Goal: Task Accomplishment & Management: Use online tool/utility

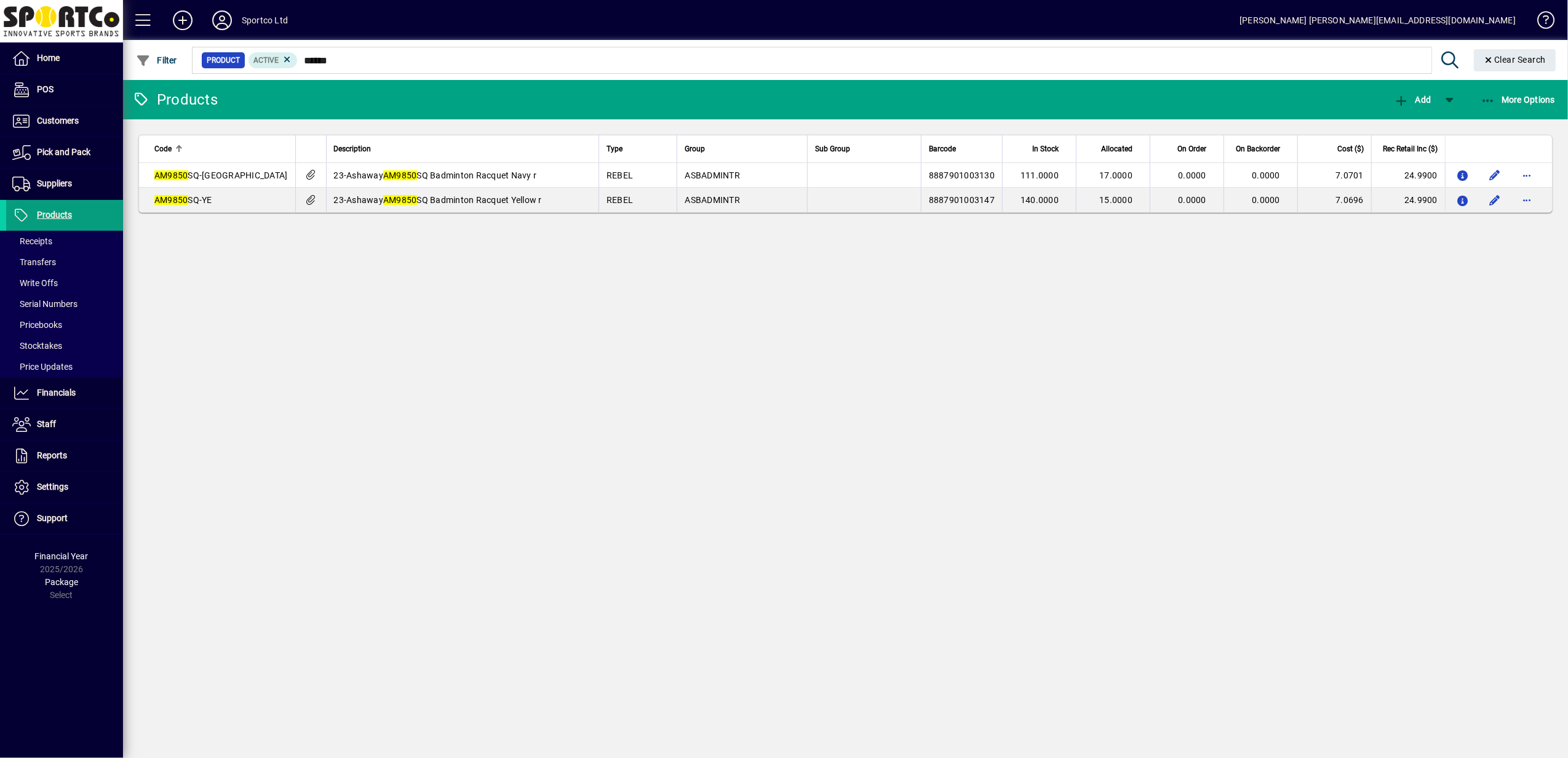
type input "******"
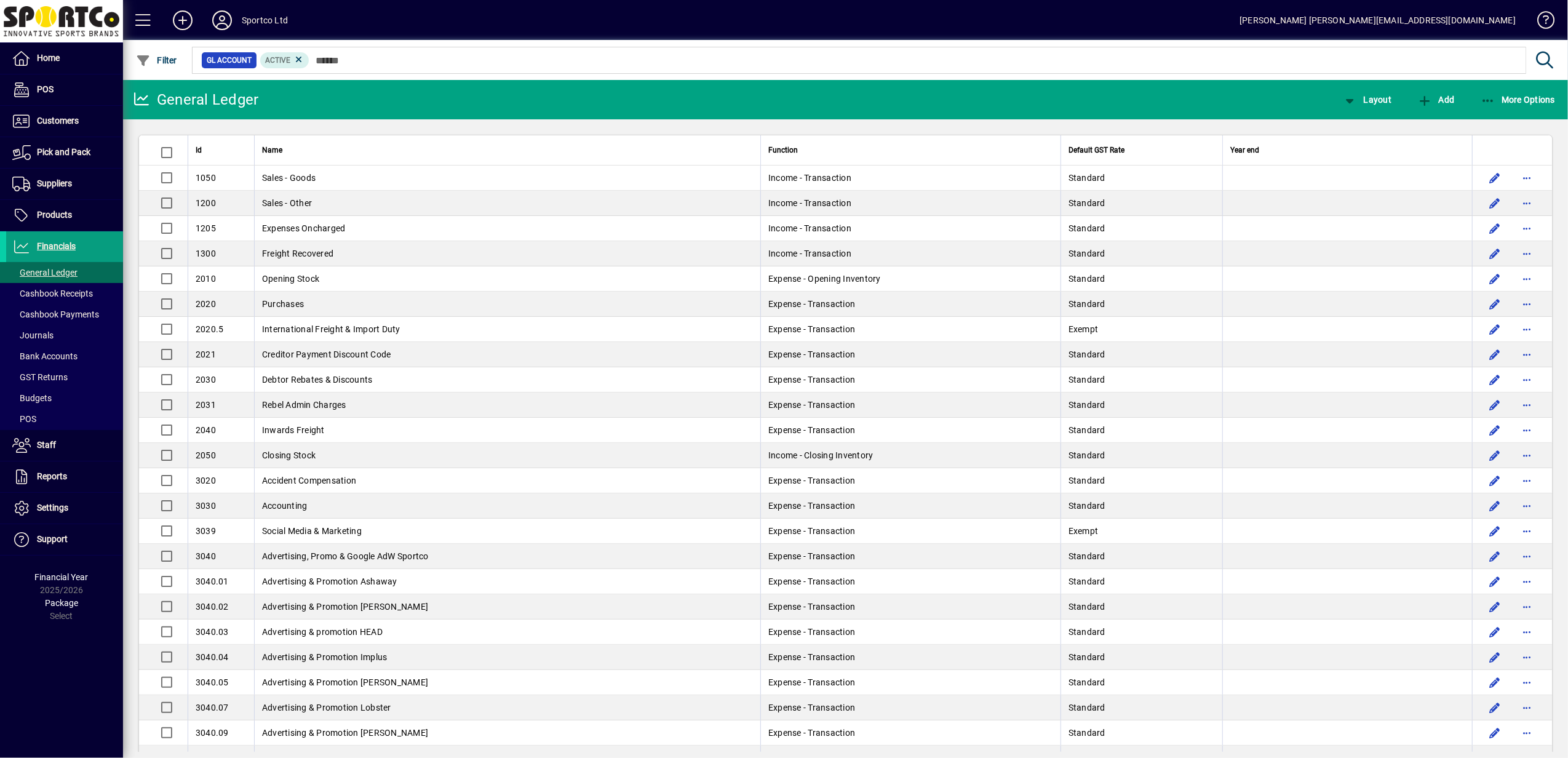
click at [1516, 101] on span "More Options" at bounding box center [1518, 100] width 75 height 10
click at [1505, 155] on span "Inventory Valuation Adj." at bounding box center [1497, 155] width 123 height 15
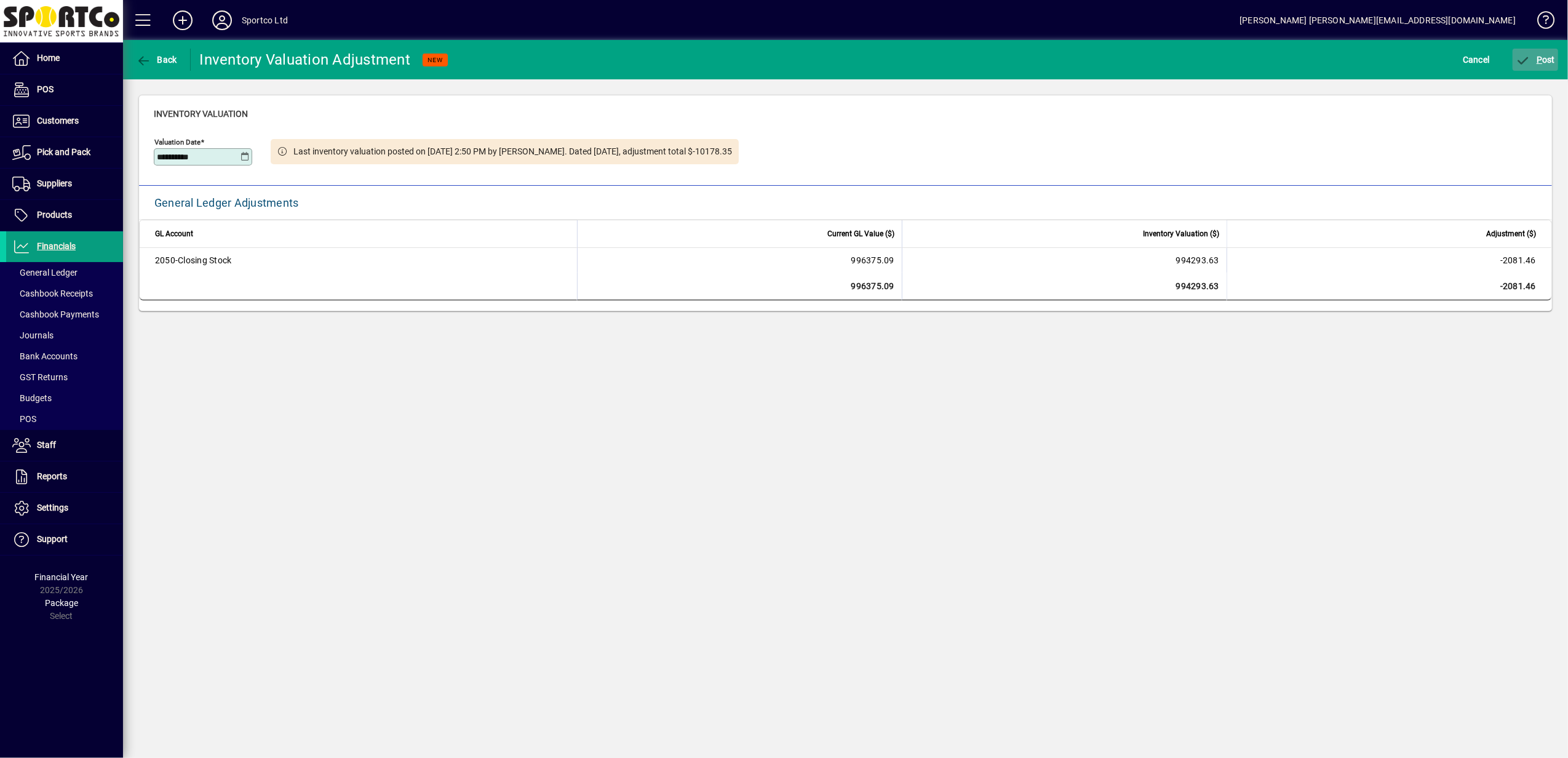
click at [1540, 58] on span "P" at bounding box center [1539, 60] width 6 height 10
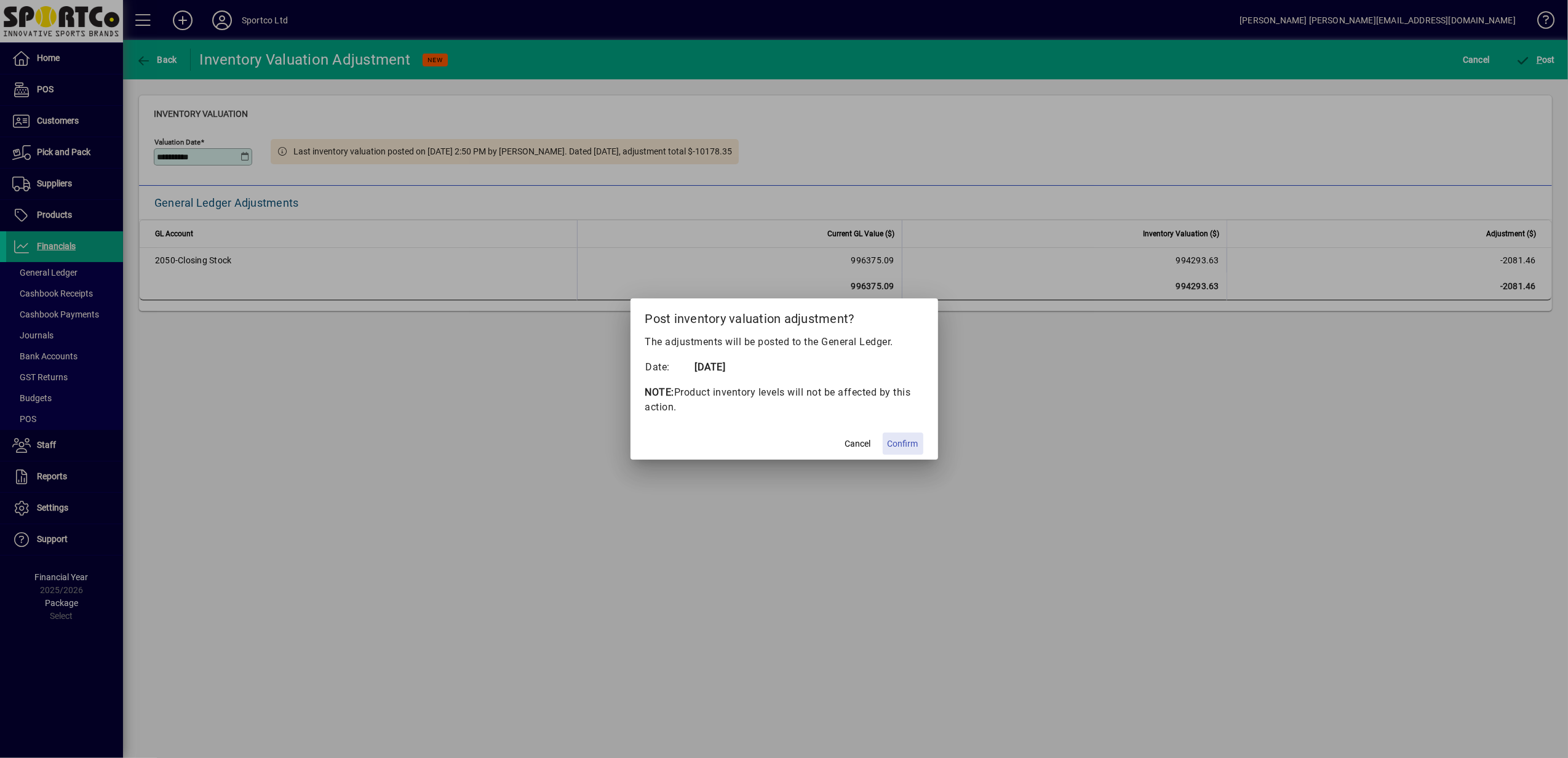
click at [908, 444] on span "Confirm" at bounding box center [903, 444] width 31 height 13
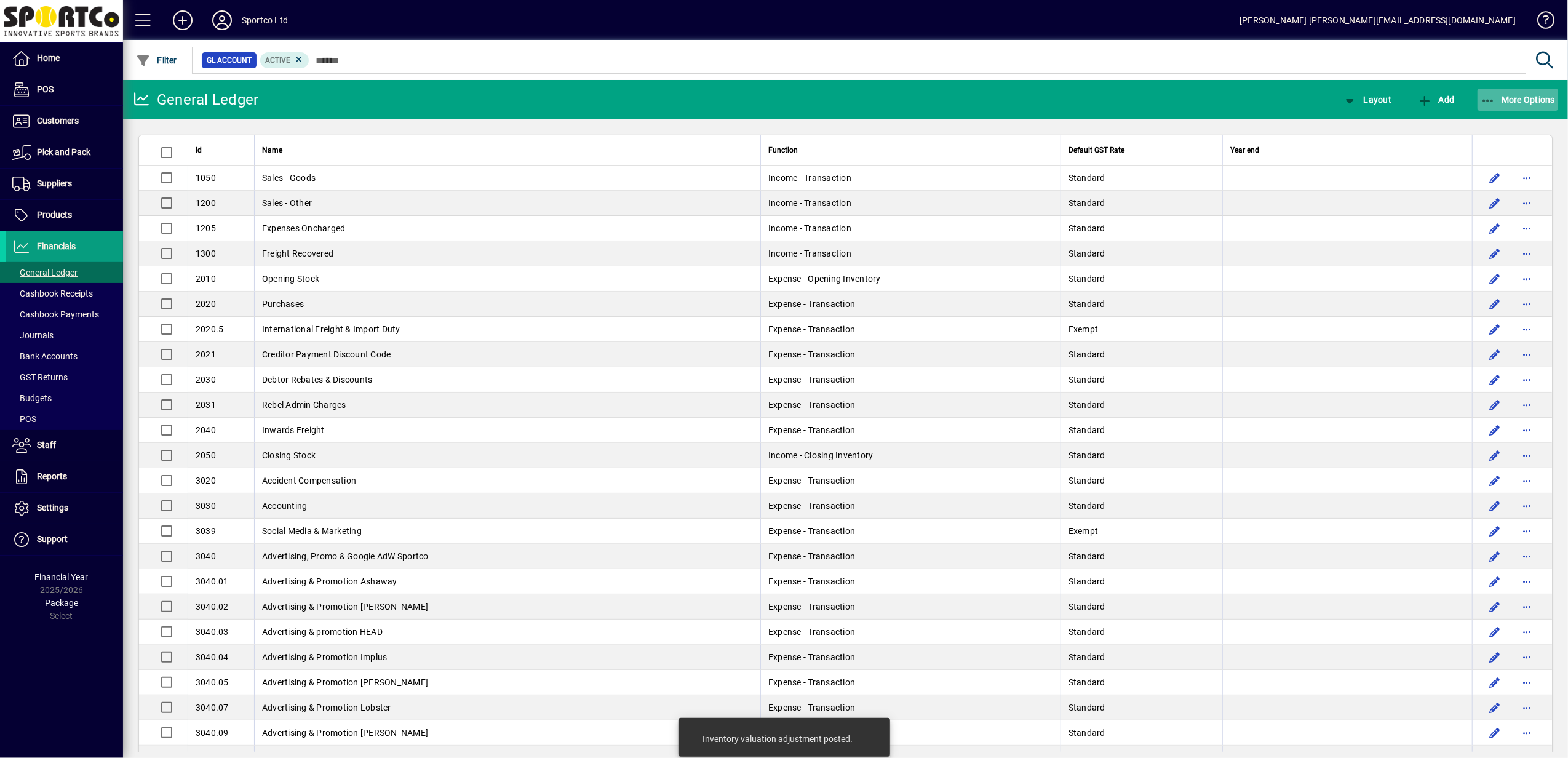
click at [1512, 95] on span "More Options" at bounding box center [1518, 100] width 75 height 10
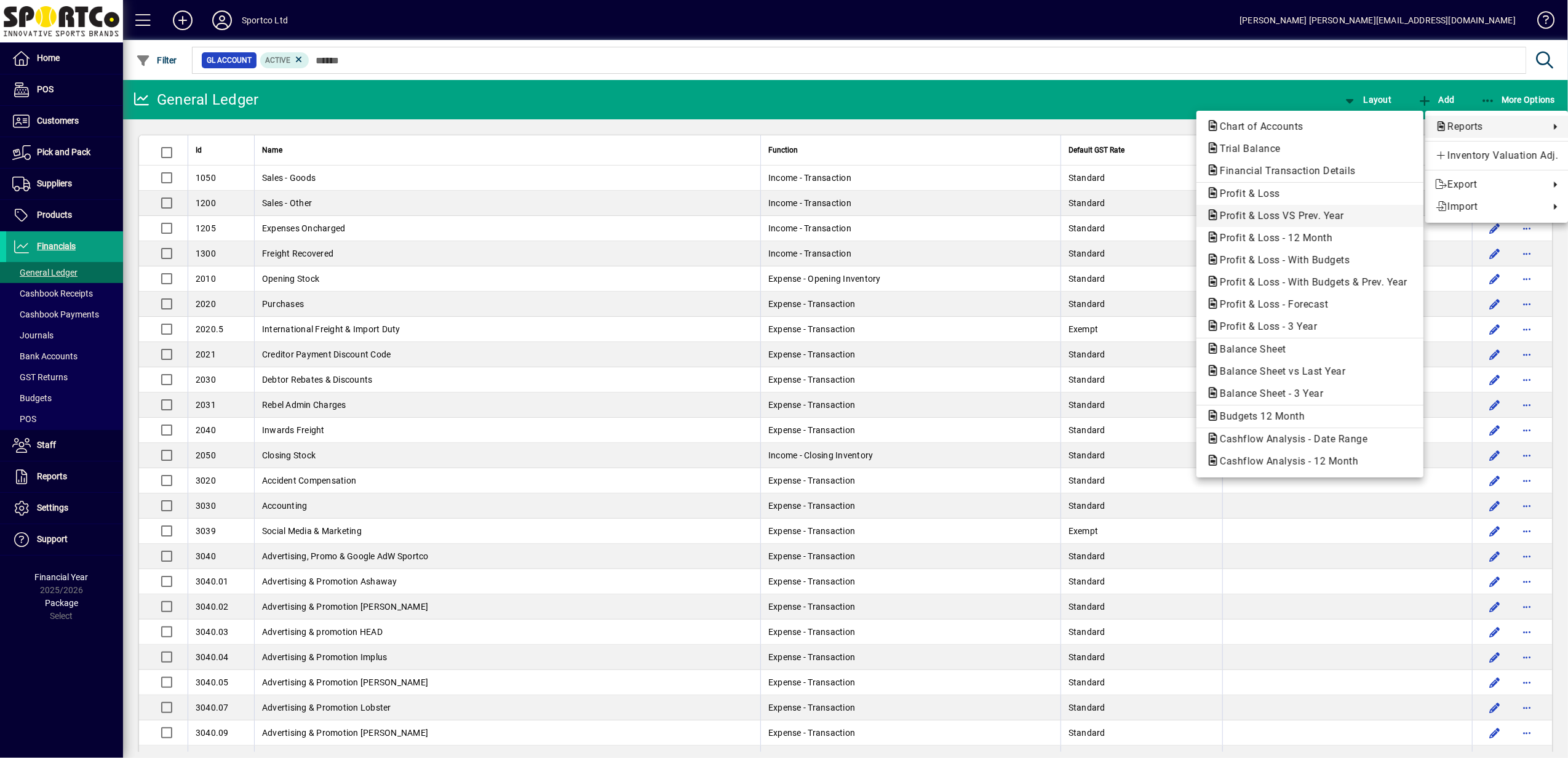
click at [1313, 215] on span "Profit & Loss VS Prev. Year" at bounding box center [1279, 216] width 144 height 11
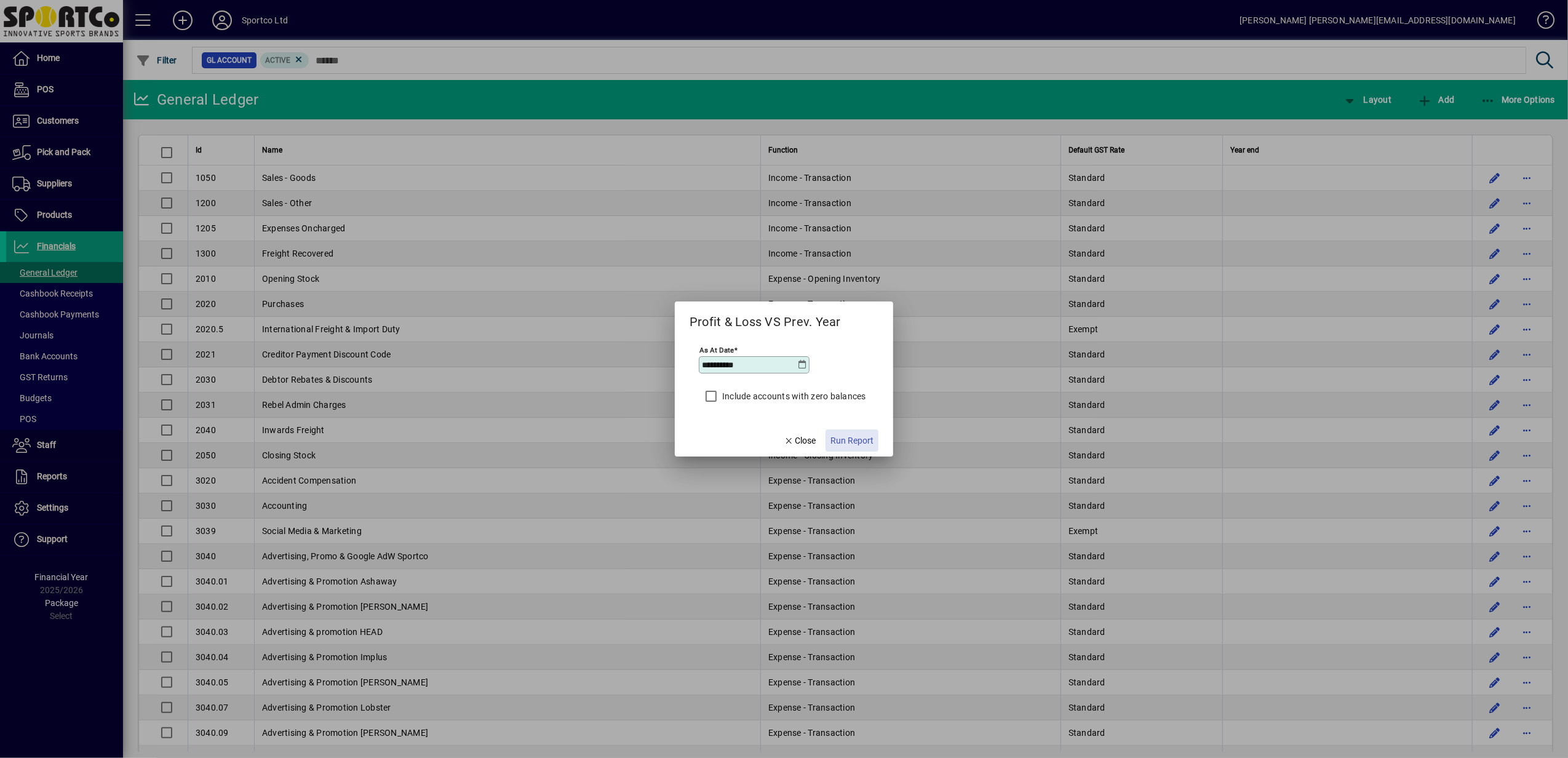
click at [854, 439] on span "Run Report" at bounding box center [852, 441] width 43 height 13
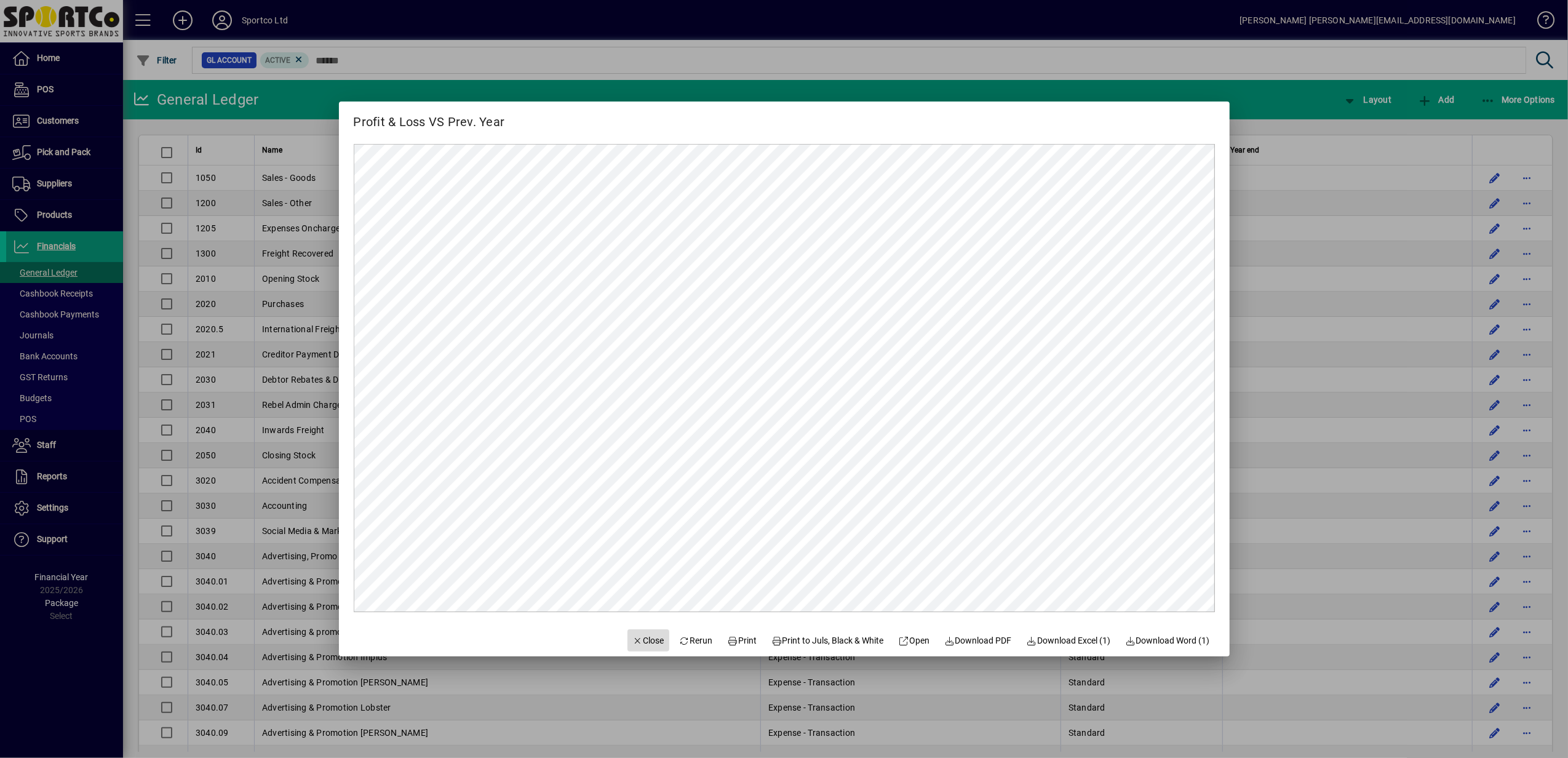
click at [635, 640] on span "Close" at bounding box center [648, 641] width 32 height 13
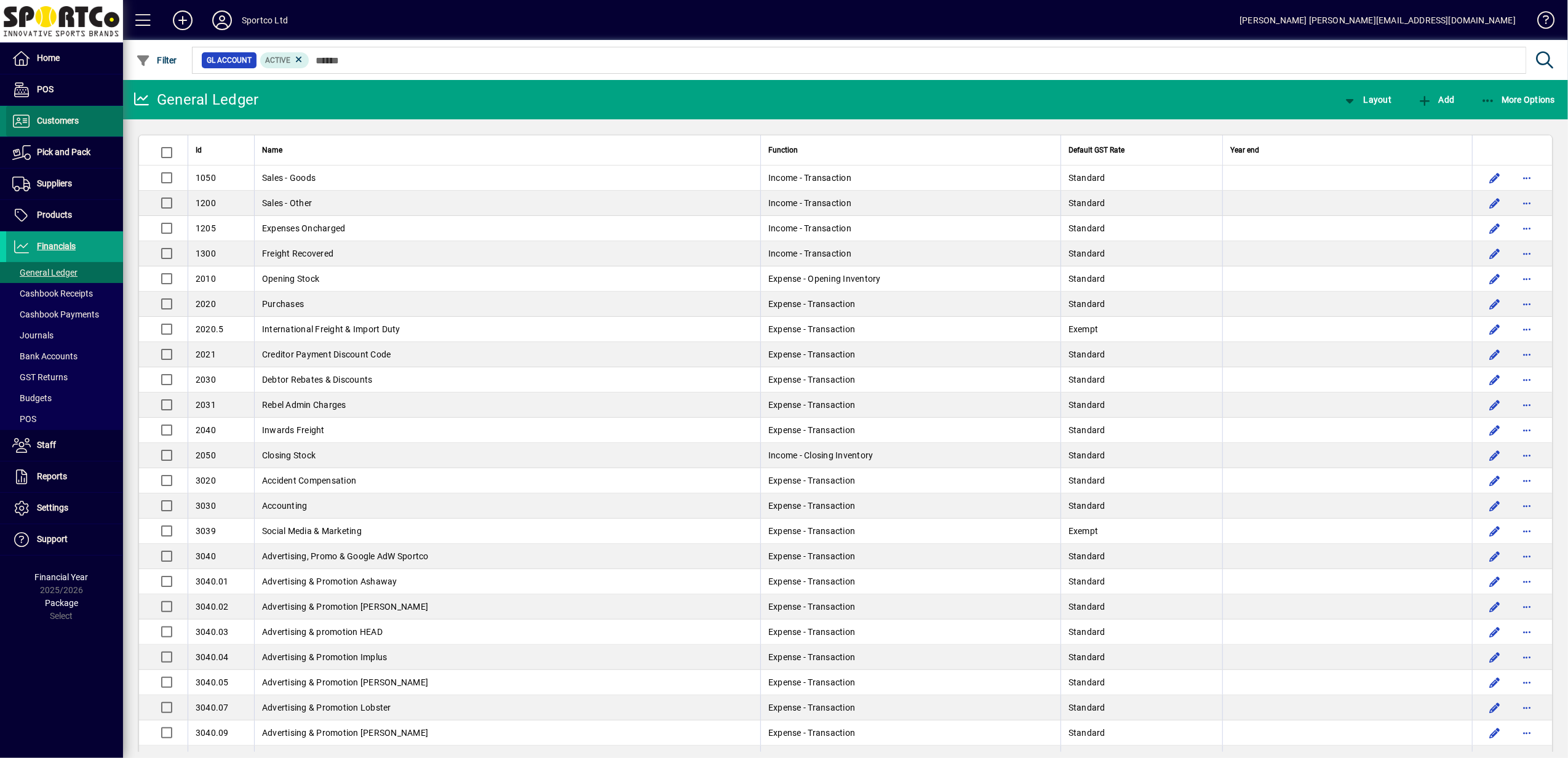
click at [18, 117] on icon at bounding box center [21, 121] width 19 height 15
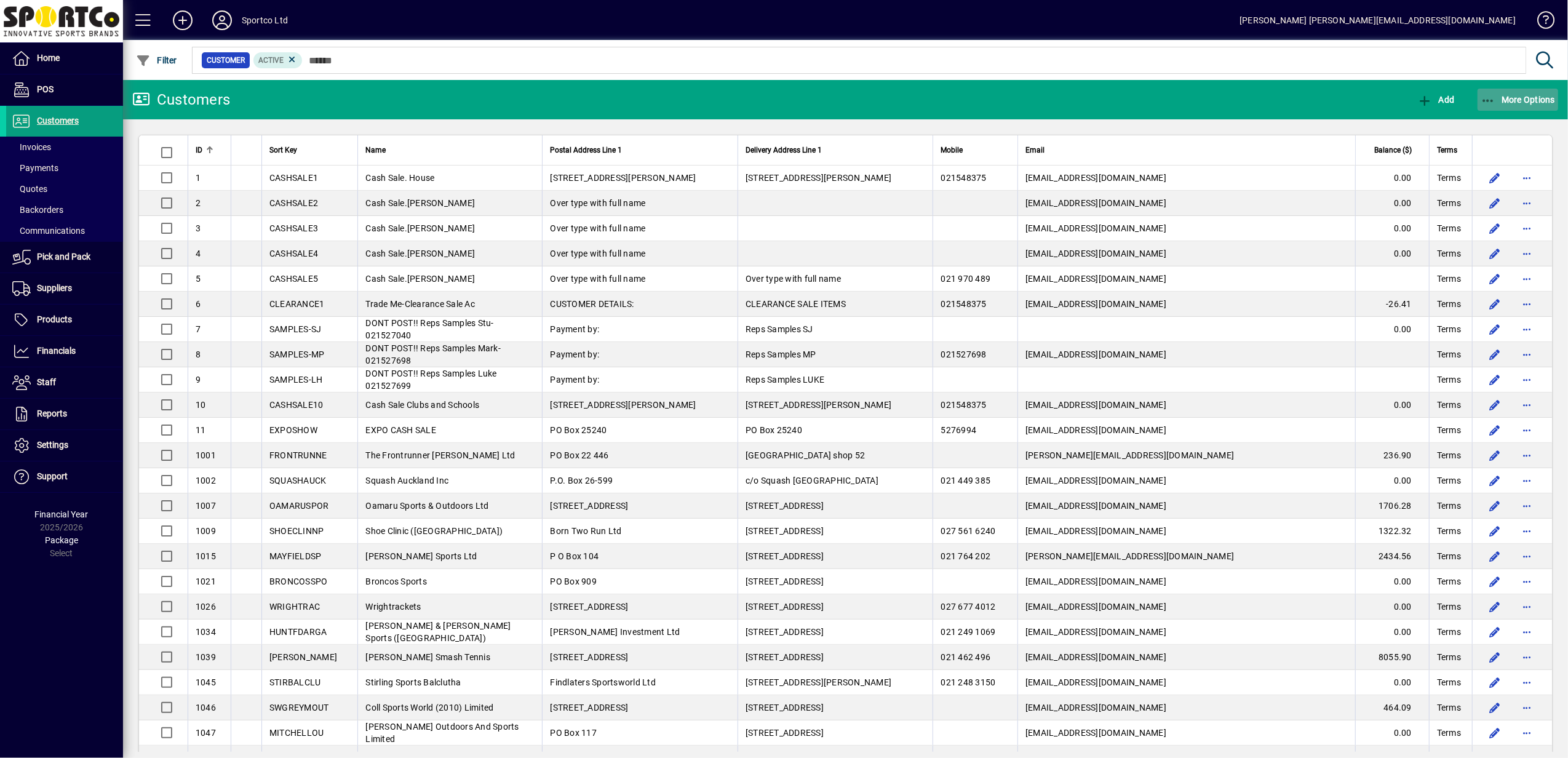
click at [1497, 99] on span "More Options" at bounding box center [1518, 100] width 75 height 10
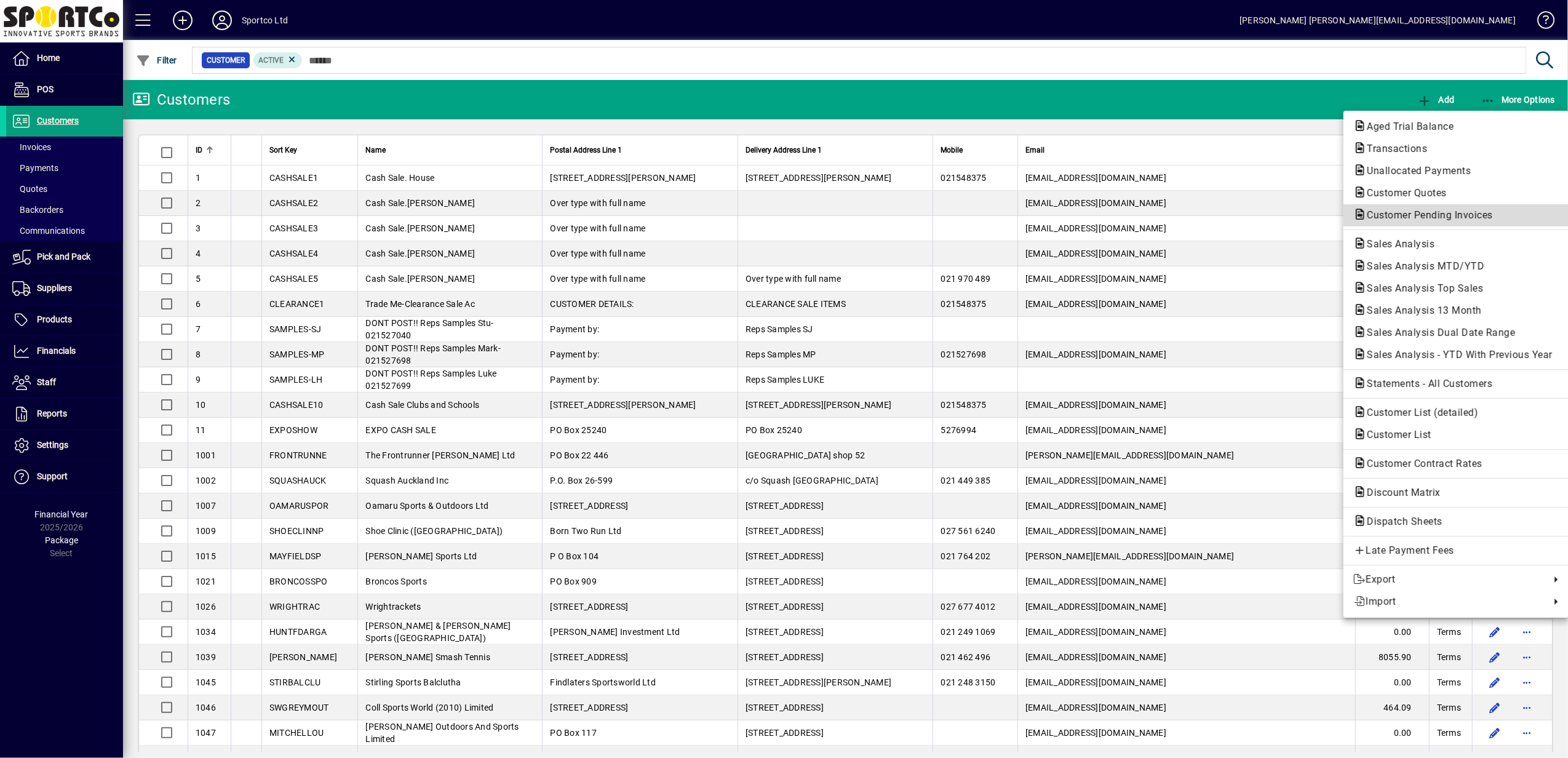
click at [1453, 214] on span "Customer Pending Invoices" at bounding box center [1427, 215] width 146 height 11
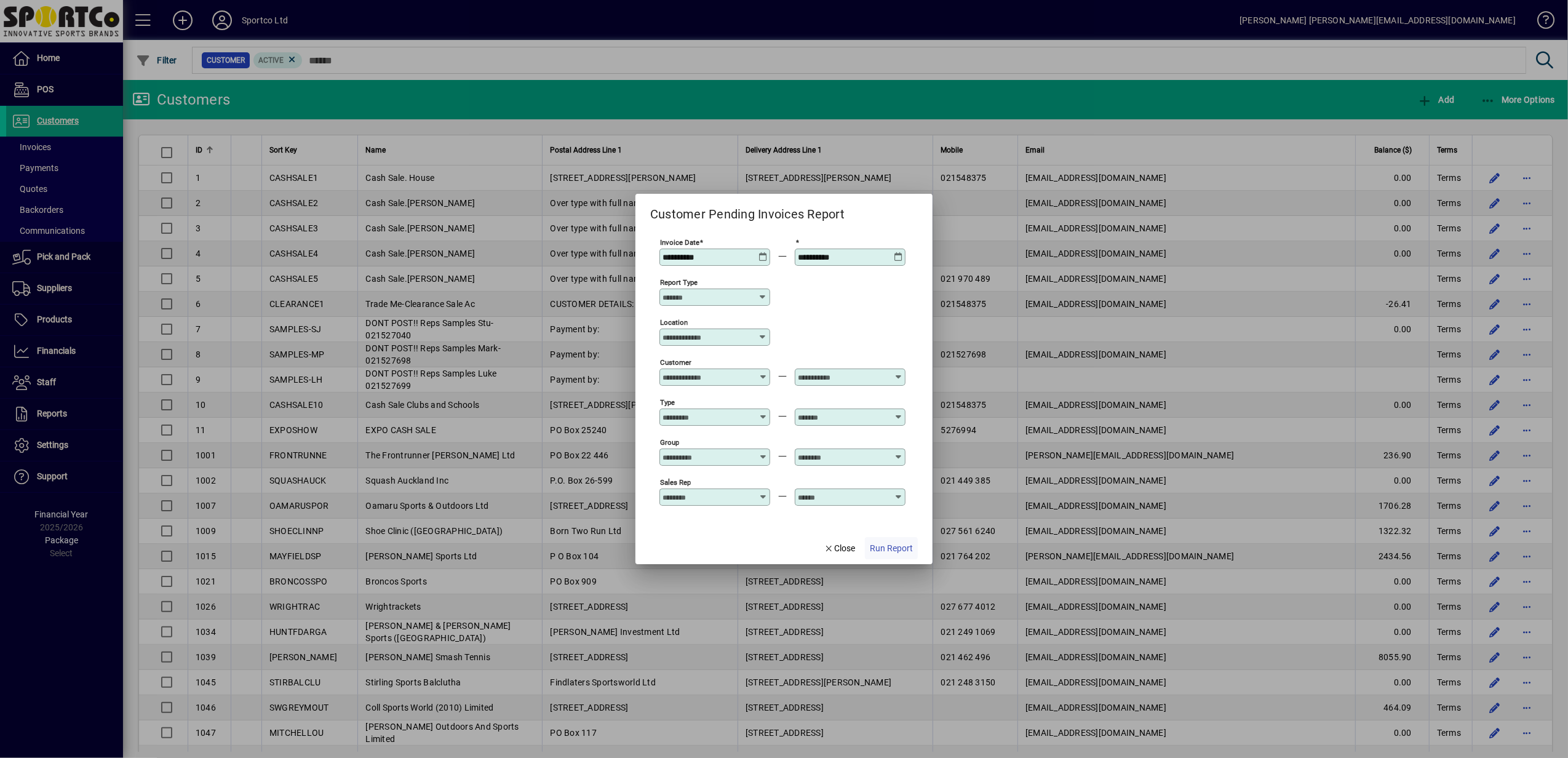
click at [894, 551] on span "Run Report" at bounding box center [891, 549] width 43 height 13
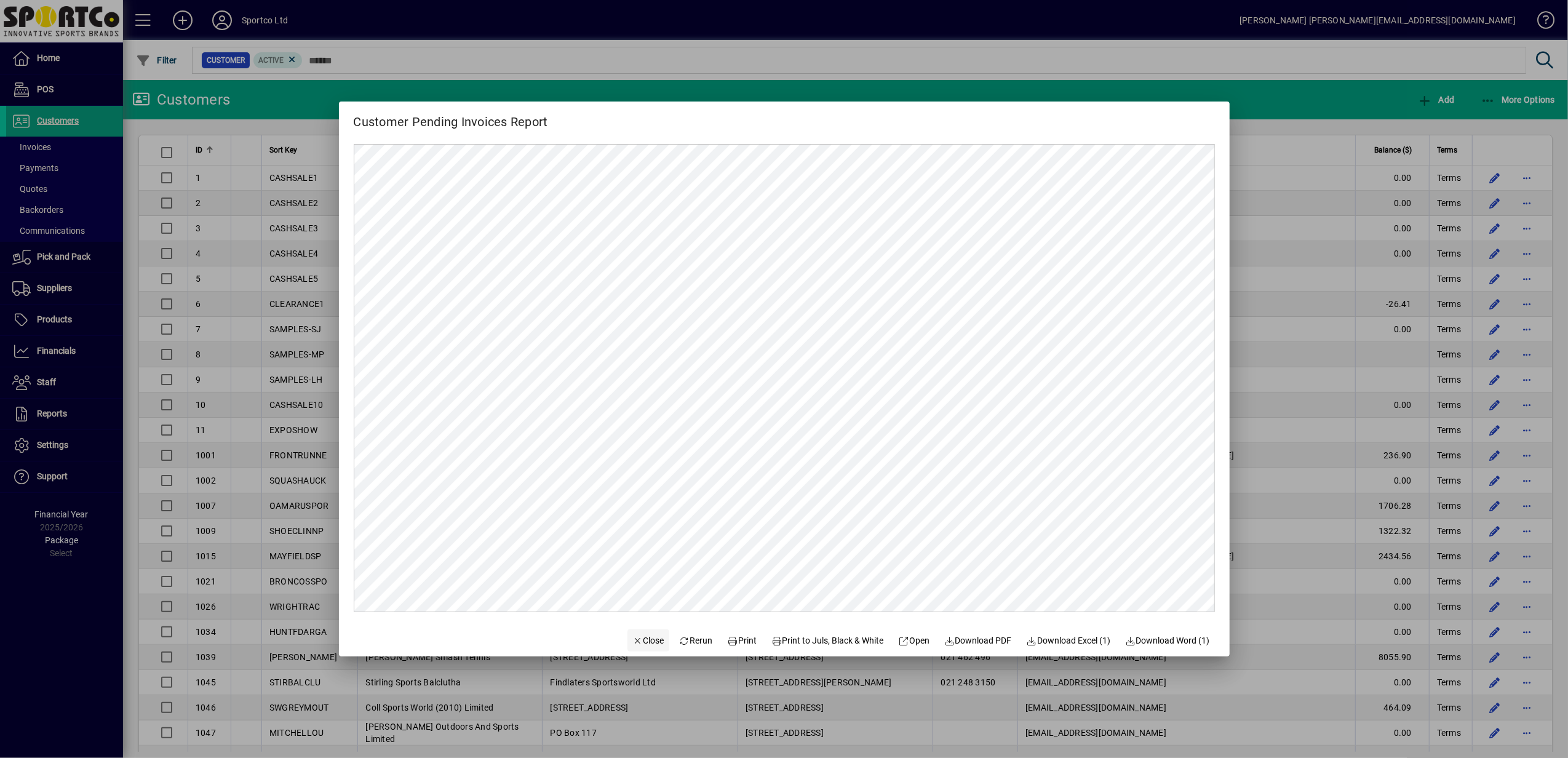
click at [633, 639] on span "Close" at bounding box center [648, 641] width 32 height 13
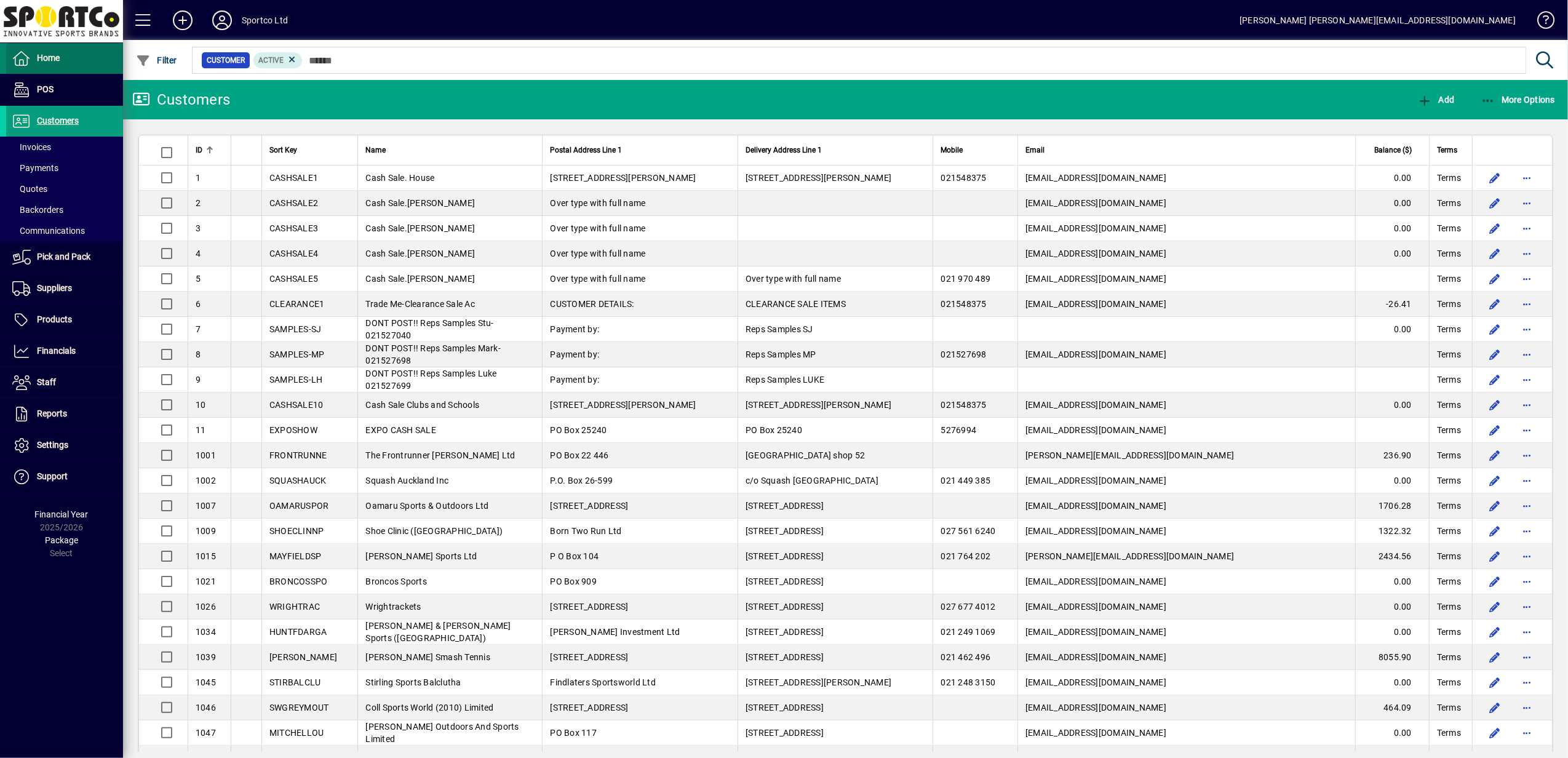
click at [38, 58] on span "Home" at bounding box center [48, 58] width 23 height 10
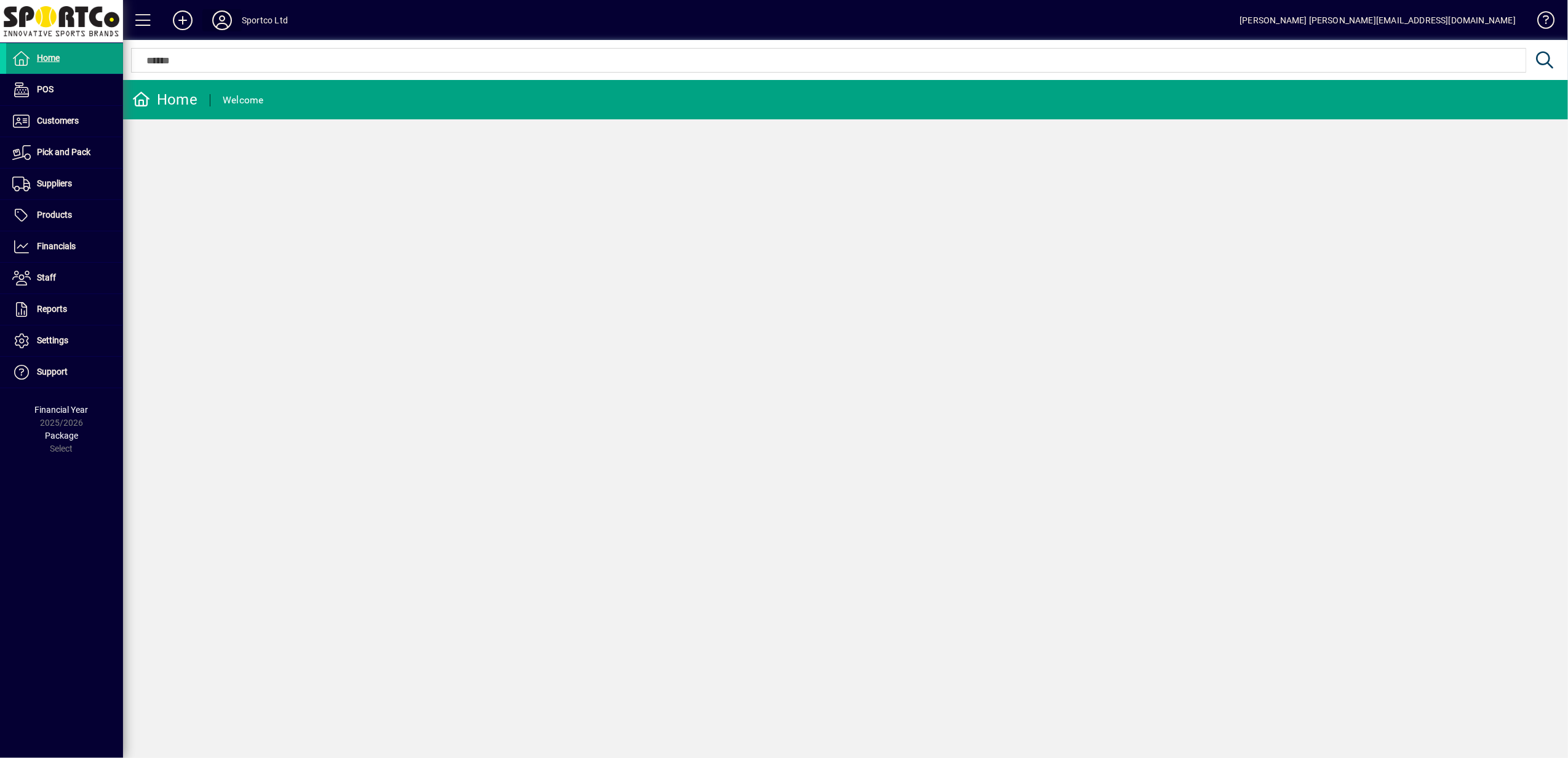
click at [219, 19] on icon at bounding box center [222, 20] width 25 height 20
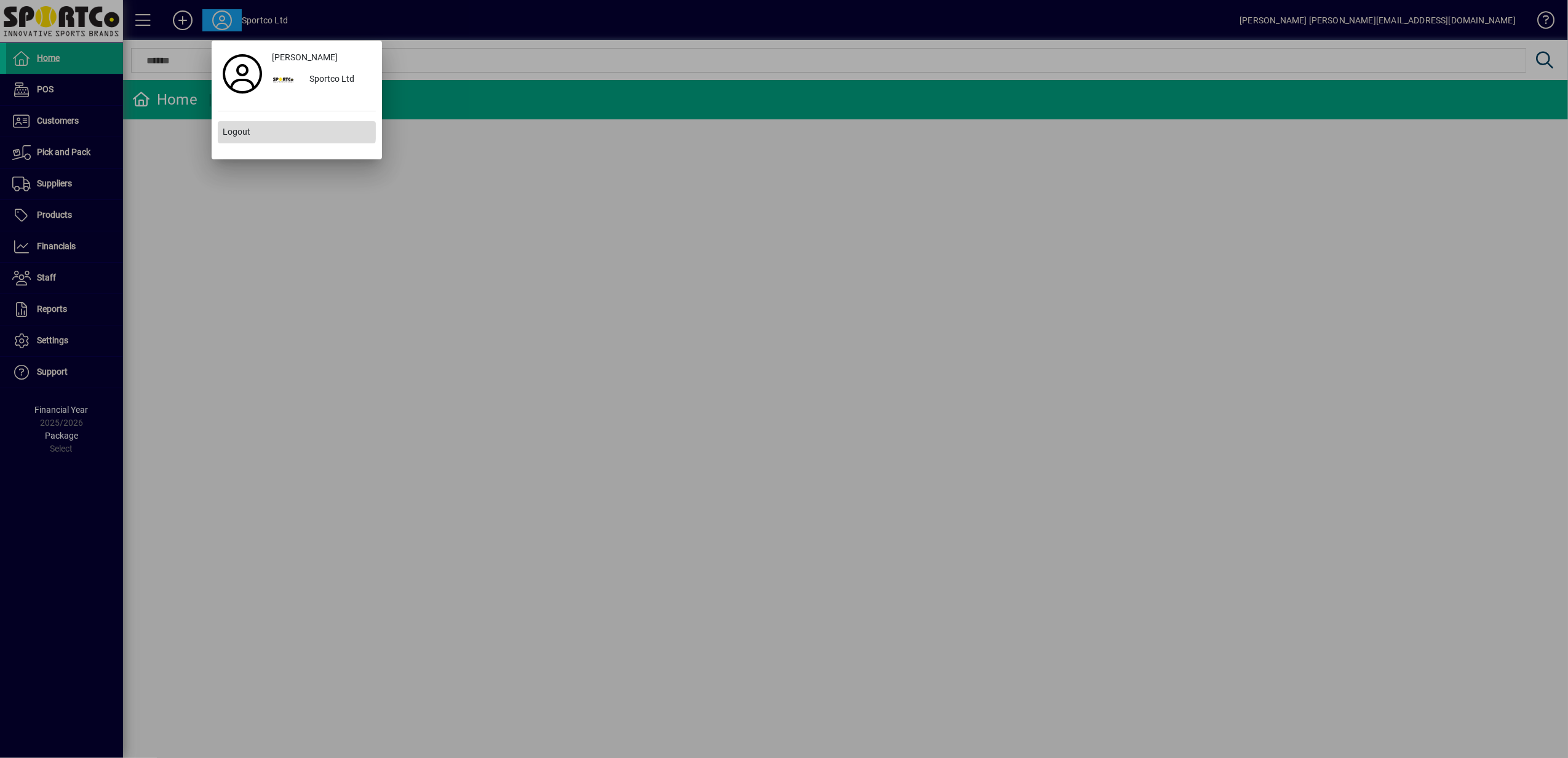
click at [252, 127] on span at bounding box center [296, 132] width 158 height 29
